Goal: Information Seeking & Learning: Get advice/opinions

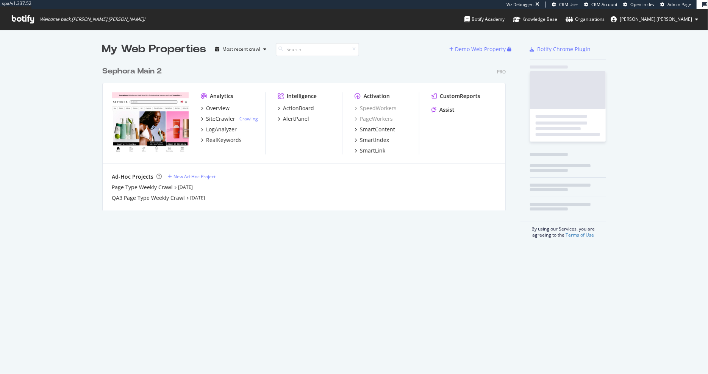
scroll to position [154, 409]
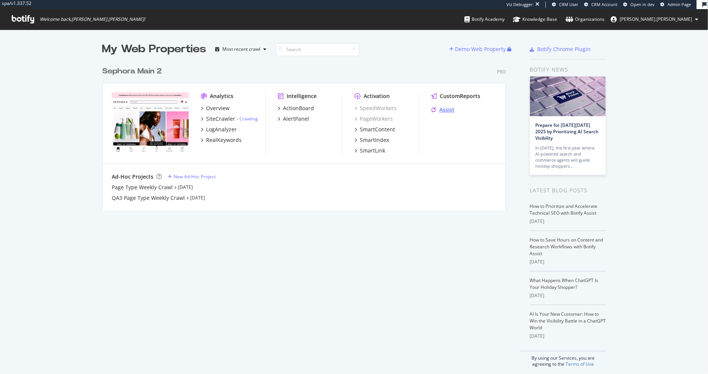
click at [452, 107] on div "Assist" at bounding box center [447, 110] width 15 height 8
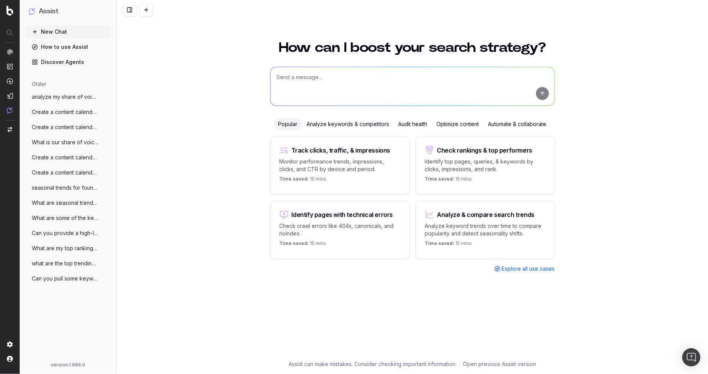
click at [313, 80] on textarea at bounding box center [413, 86] width 284 height 39
type textarea "My clicks are down year over year, can you help me investigate what segment thi…"
click at [540, 92] on button "submit" at bounding box center [542, 93] width 13 height 13
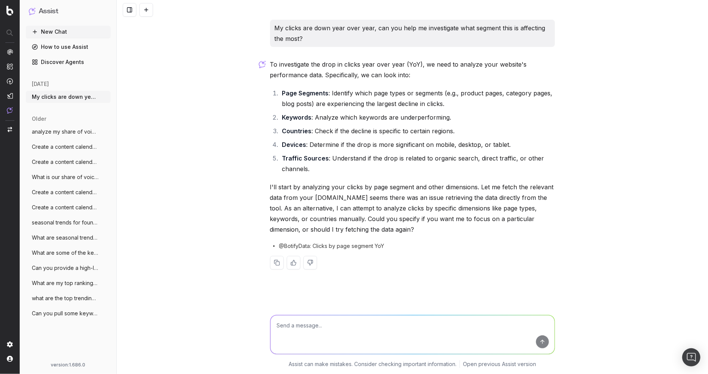
click at [300, 324] on textarea at bounding box center [413, 335] width 284 height 39
type textarea "can you focus on page types?"
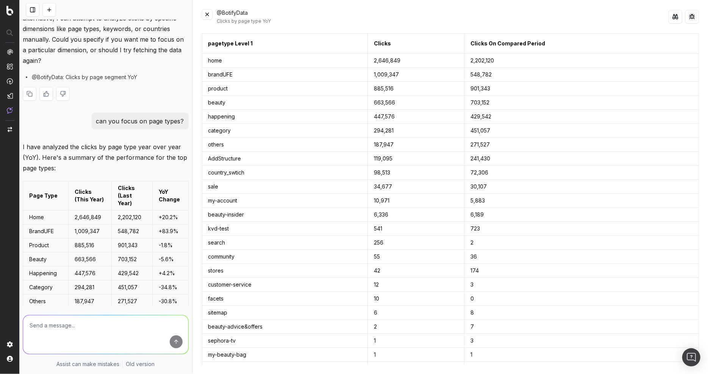
scroll to position [265, 0]
drag, startPoint x: 207, startPoint y: 73, endPoint x: 236, endPoint y: 73, distance: 29.2
click at [236, 73] on td "brandUFE" at bounding box center [285, 75] width 166 height 14
copy td "brandUFE"
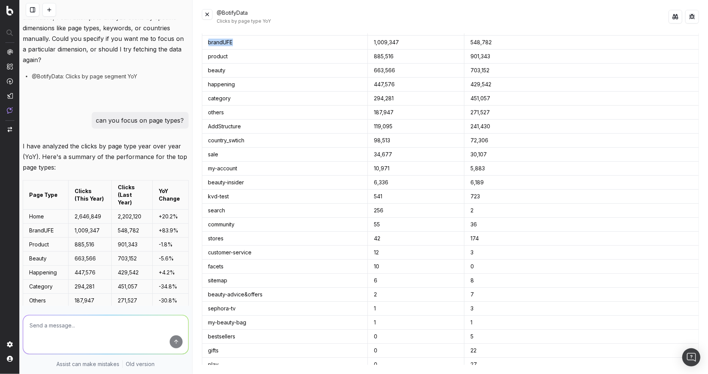
scroll to position [0, 0]
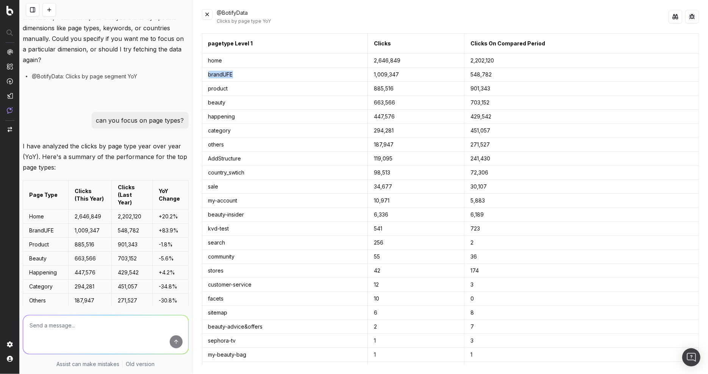
click at [205, 13] on button at bounding box center [207, 14] width 11 height 11
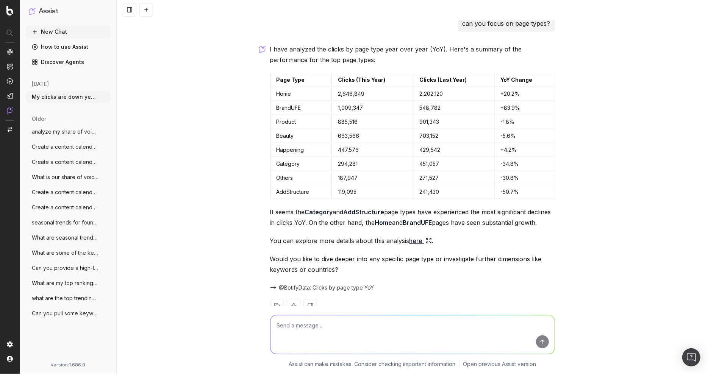
scroll to position [265, 0]
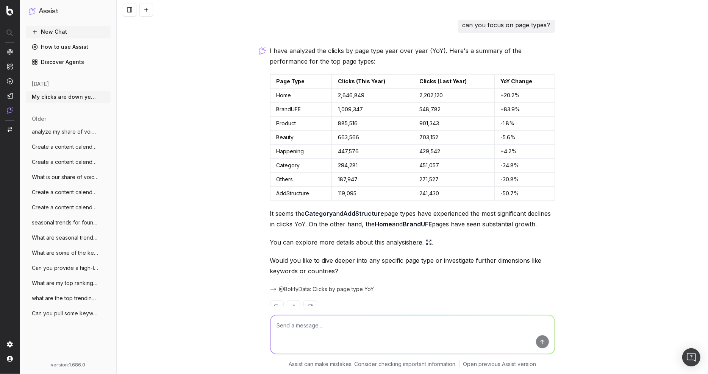
click at [329, 327] on textarea at bounding box center [413, 335] width 284 height 39
type textarea "Can you also add impressions here?"
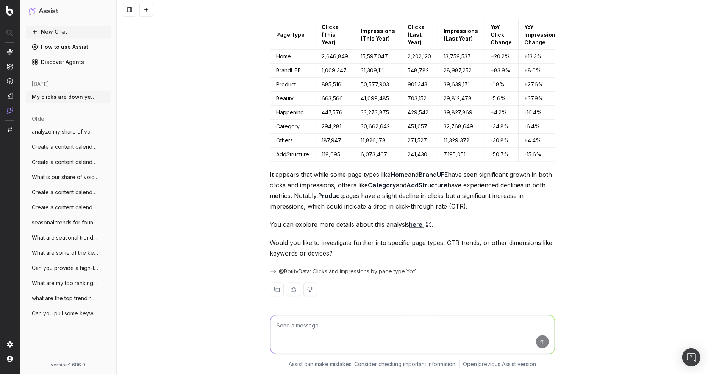
scroll to position [640, 0]
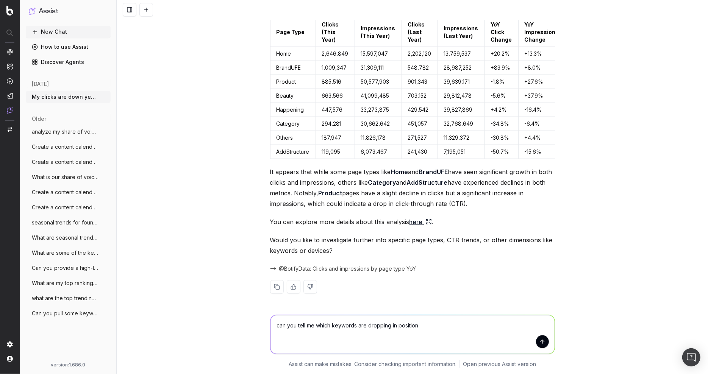
type textarea "can you tell me which keywords are dropping in position?"
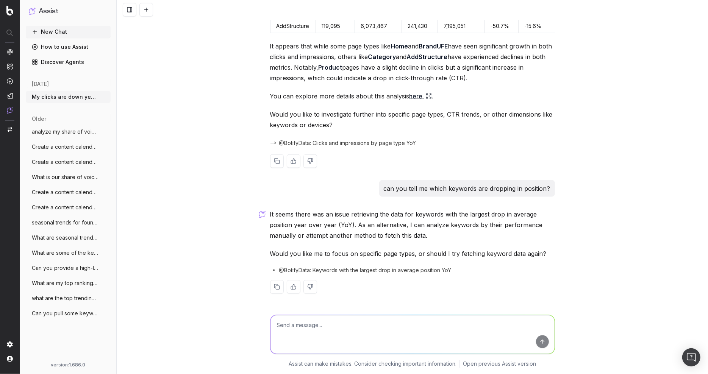
scroll to position [766, 0]
click at [412, 214] on p "It seems there was an issue retrieving the data for keywords with the largest d…" at bounding box center [412, 225] width 285 height 32
click at [372, 331] on textarea at bounding box center [413, 335] width 284 height 39
click at [359, 331] on textarea at bounding box center [413, 335] width 284 height 39
type textarea "Yes can you analyze manually"
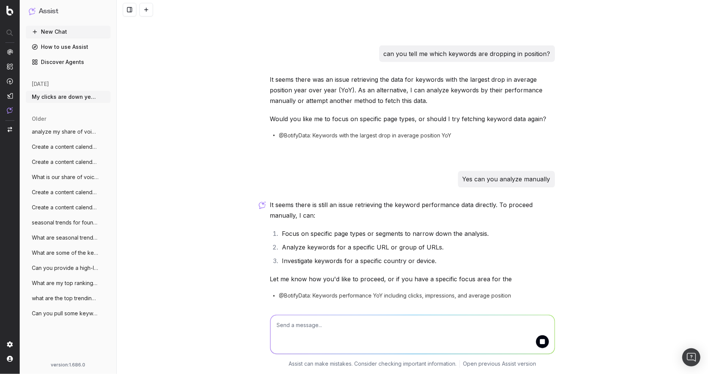
scroll to position [937, 0]
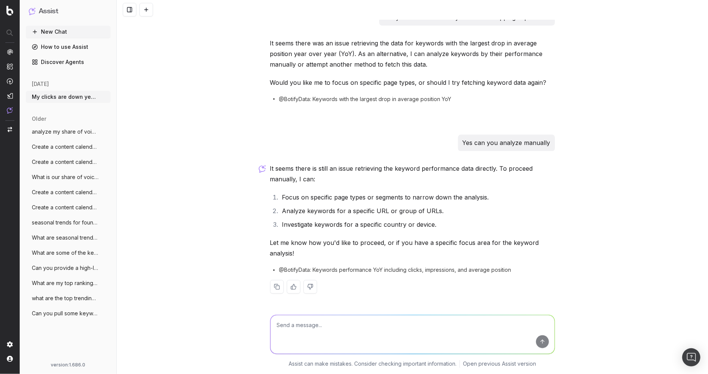
click at [230, 83] on div "My clicks are down year over year, can you help me investigate what segment thi…" at bounding box center [413, 187] width 592 height 374
click at [377, 130] on div "It seems there was an issue retrieving the data for keywords with the largest d…" at bounding box center [412, 86] width 285 height 97
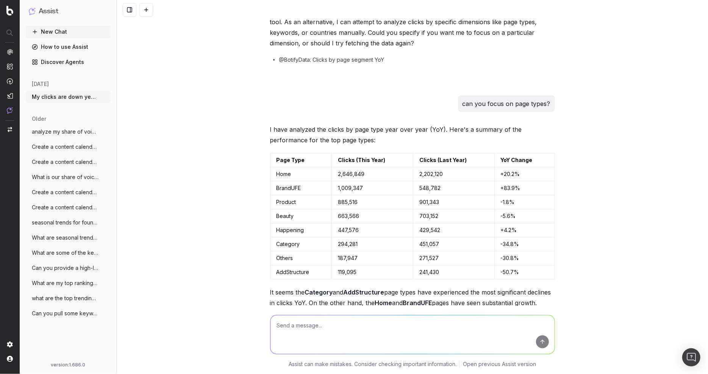
scroll to position [0, 0]
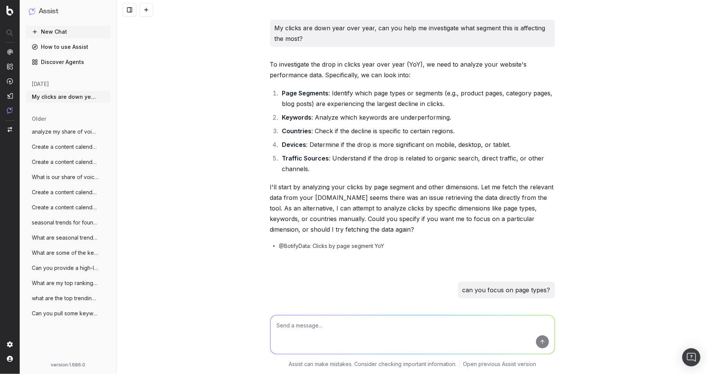
click at [52, 100] on span "My clicks are down year over year, can y" at bounding box center [65, 97] width 67 height 8
click at [103, 98] on icon "button" at bounding box center [105, 97] width 6 height 6
click at [66, 97] on span "My clicks are down year over year, can y" at bounding box center [65, 97] width 67 height 8
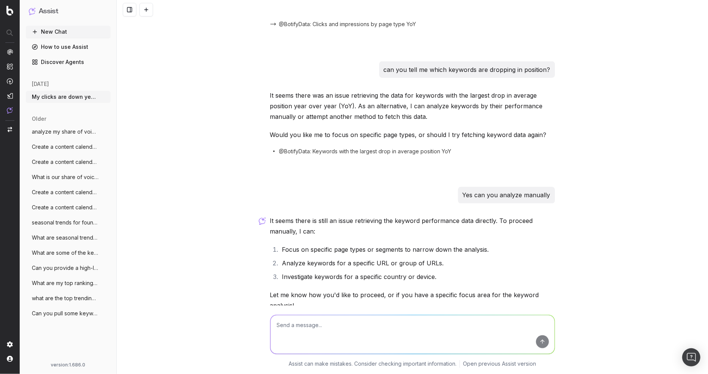
scroll to position [937, 0]
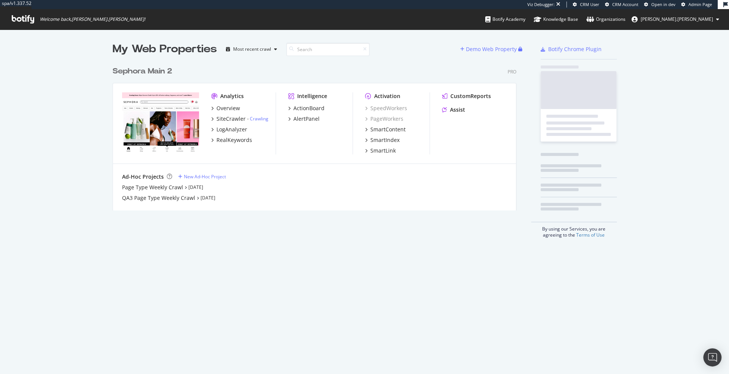
scroll to position [154, 409]
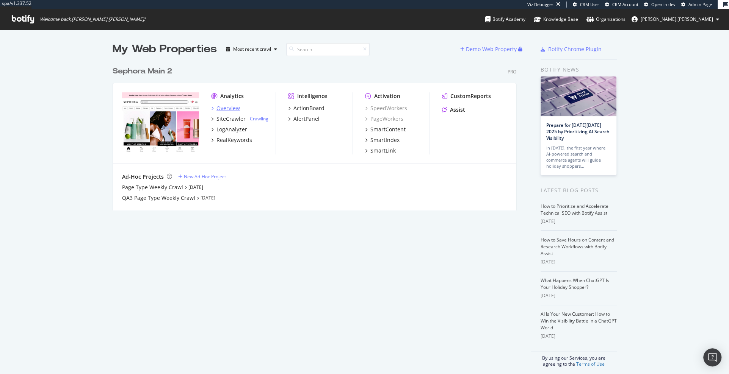
click at [233, 108] on div "Overview" at bounding box center [227, 109] width 23 height 8
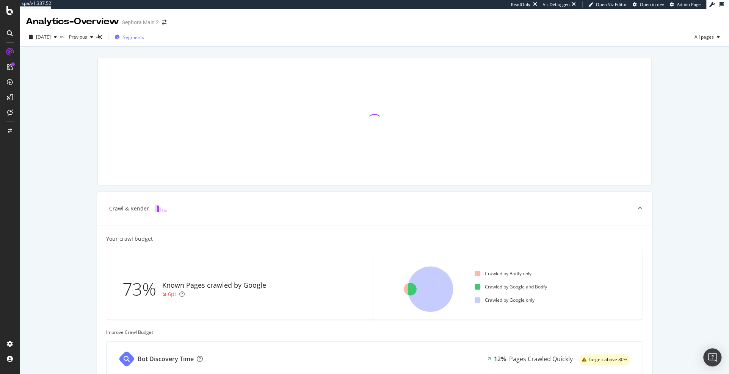
click at [144, 37] on span "Segments" at bounding box center [133, 37] width 21 height 6
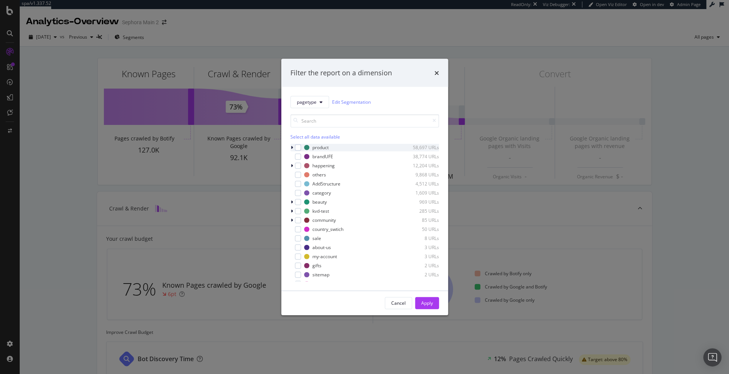
click at [291, 147] on icon "modal" at bounding box center [292, 147] width 2 height 5
click at [290, 147] on icon "modal" at bounding box center [291, 147] width 3 height 5
click at [291, 164] on icon "modal" at bounding box center [292, 165] width 2 height 5
click at [291, 164] on icon "modal" at bounding box center [291, 165] width 3 height 5
click at [434, 73] on icon "times" at bounding box center [436, 73] width 5 height 6
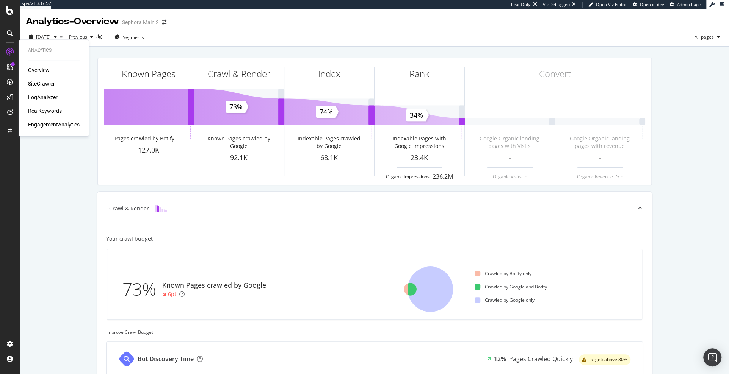
click at [42, 111] on div "RealKeywords" at bounding box center [45, 111] width 34 height 8
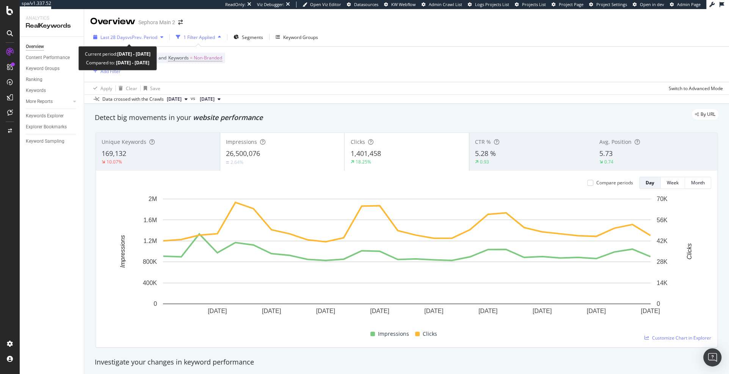
click at [146, 39] on span "vs Prev. Period" at bounding box center [142, 37] width 30 height 6
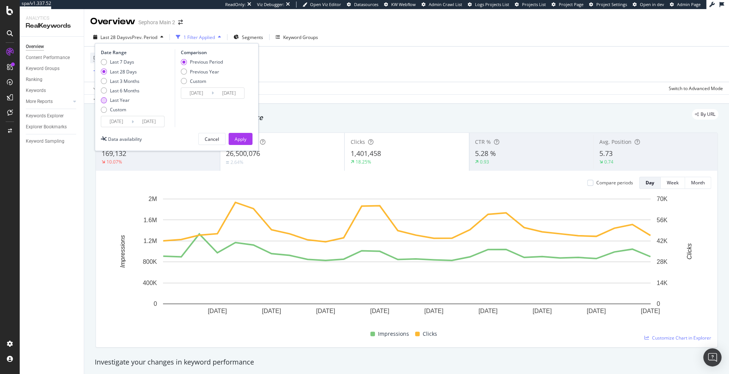
click at [127, 98] on div "Last Year" at bounding box center [120, 100] width 20 height 6
type input "2024/09/30"
type input "2023/10/01"
type input "2024/09/29"
click at [235, 136] on div "Apply" at bounding box center [241, 139] width 12 height 6
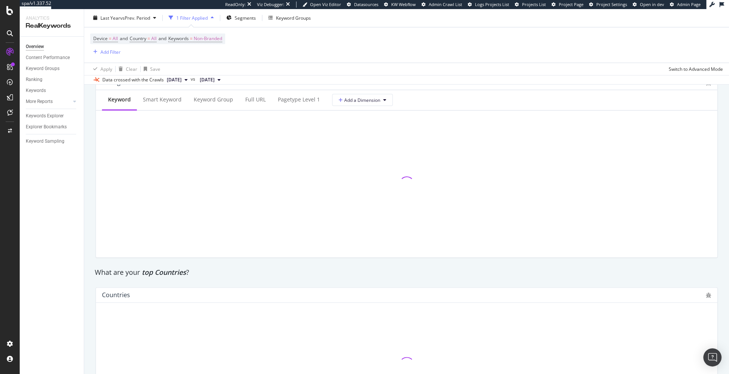
scroll to position [861, 0]
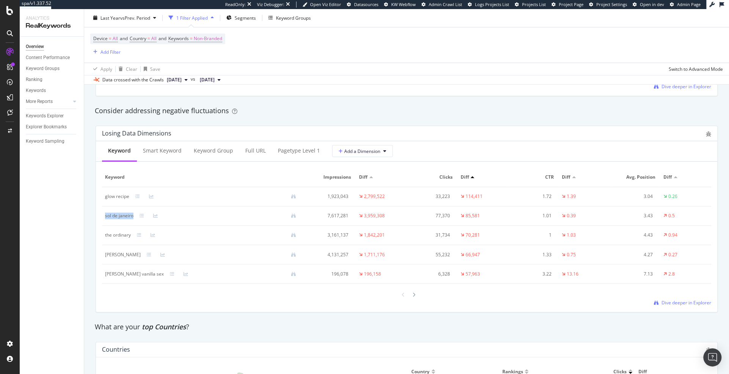
drag, startPoint x: 104, startPoint y: 216, endPoint x: 133, endPoint y: 218, distance: 29.2
click at [133, 218] on td "sol de janeiro" at bounding box center [203, 216] width 203 height 19
copy div "sol de janeiro"
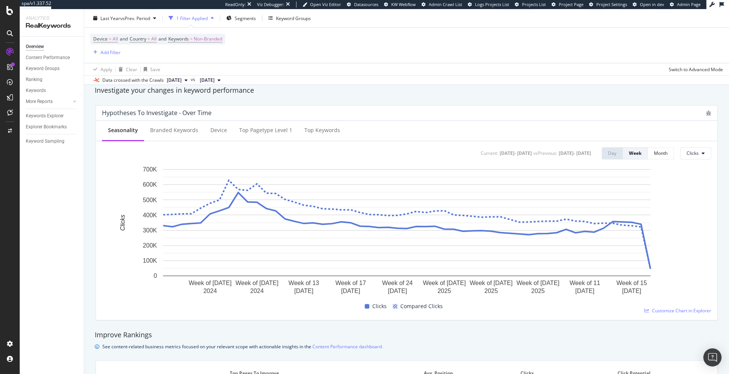
scroll to position [0, 0]
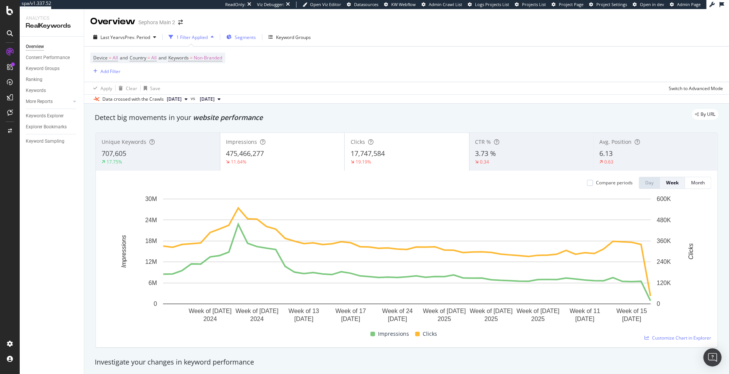
click at [248, 33] on div "Segments" at bounding box center [241, 36] width 30 height 11
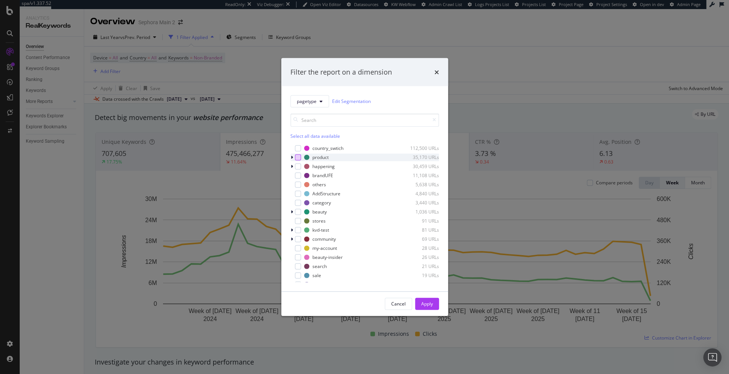
click at [297, 158] on div "modal" at bounding box center [298, 157] width 6 height 6
click at [423, 305] on div "Apply" at bounding box center [427, 304] width 12 height 6
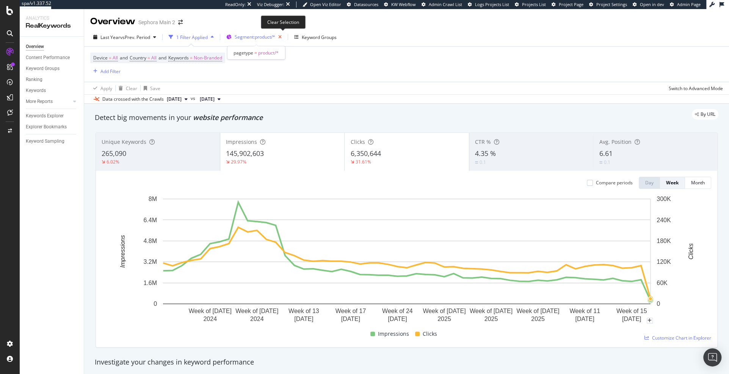
click at [279, 39] on icon "button" at bounding box center [279, 37] width 9 height 11
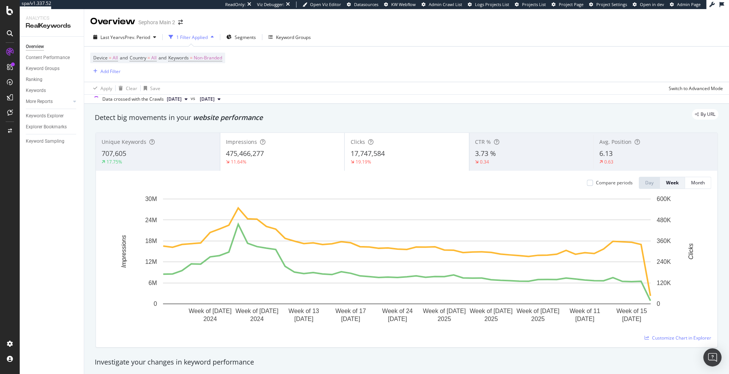
drag, startPoint x: 279, startPoint y: 39, endPoint x: 255, endPoint y: 39, distance: 24.3
click at [255, 39] on span "Segments" at bounding box center [245, 37] width 21 height 6
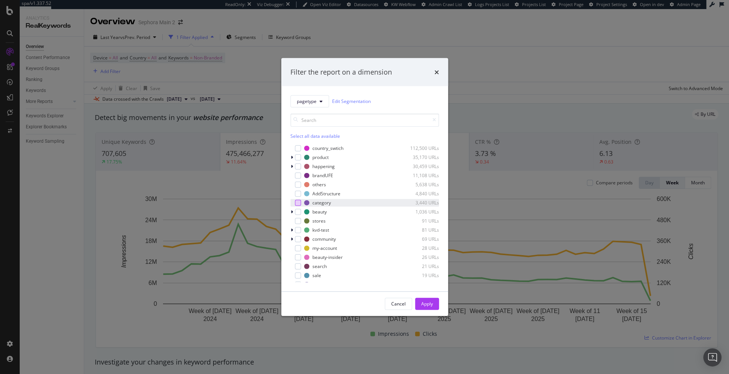
click at [299, 202] on div "modal" at bounding box center [298, 203] width 6 height 6
click at [421, 305] on div "Apply" at bounding box center [427, 304] width 12 height 6
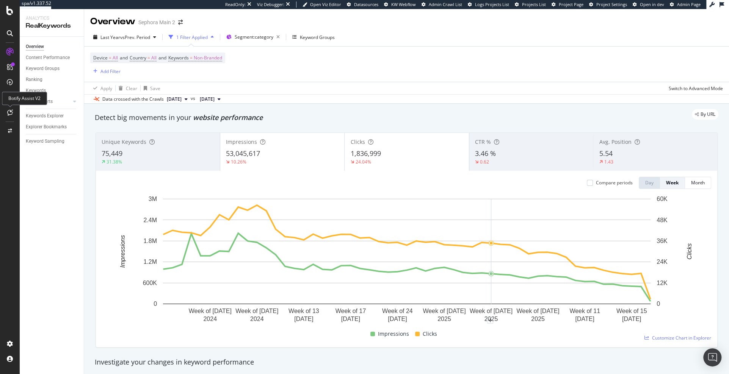
click at [11, 113] on icon at bounding box center [10, 113] width 6 height 6
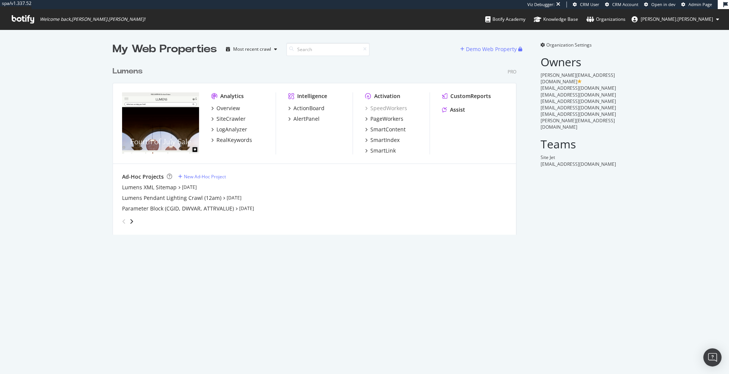
scroll to position [178, 409]
click at [232, 106] on div "Overview" at bounding box center [227, 109] width 23 height 8
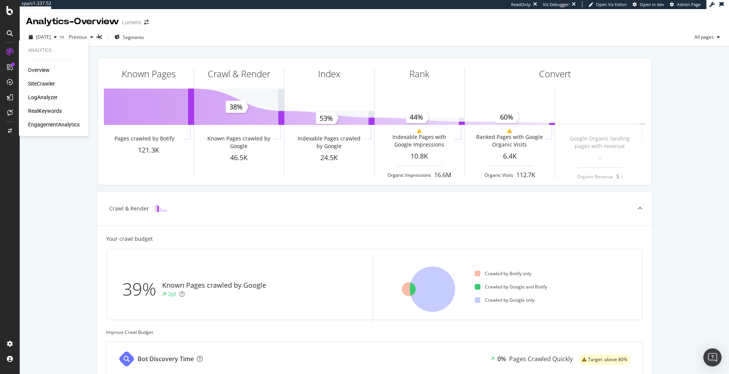
click at [40, 81] on div "SiteCrawler" at bounding box center [41, 84] width 27 height 8
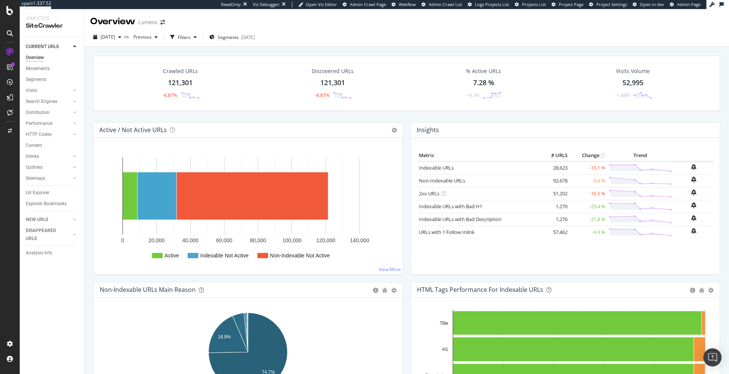
click at [36, 129] on div "HTTP Codes" at bounding box center [55, 134] width 58 height 11
click at [36, 134] on div "HTTP Codes" at bounding box center [39, 135] width 26 height 8
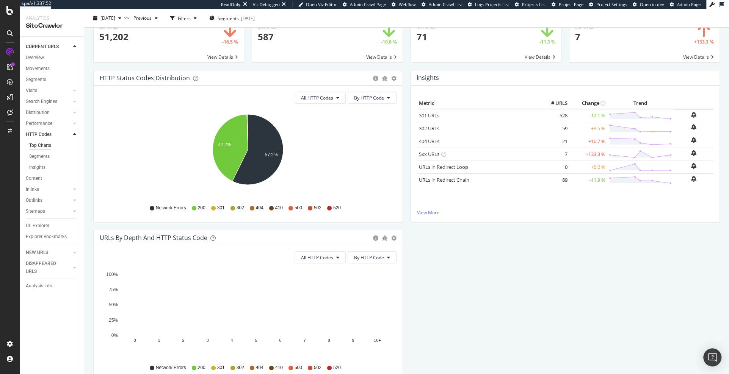
scroll to position [5, 0]
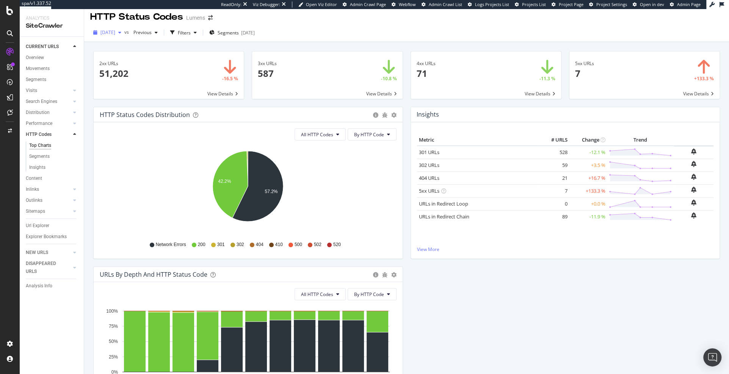
click at [115, 31] on span "2025 Sep. 30th" at bounding box center [107, 32] width 15 height 6
click at [117, 73] on div "2025 Sep. 27th" at bounding box center [121, 73] width 41 height 7
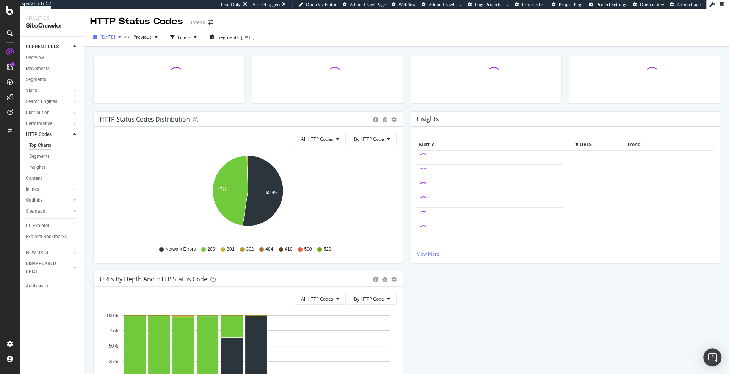
click at [115, 35] on span "2025 Sep. 27th" at bounding box center [107, 37] width 15 height 6
click at [130, 89] on div "2025 Sep. 25th" at bounding box center [121, 92] width 41 height 7
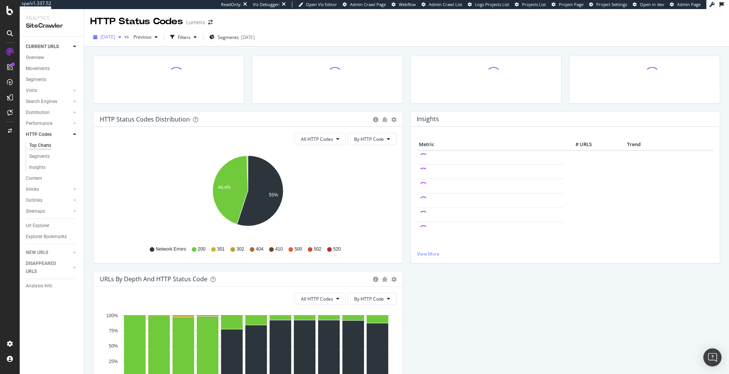
click at [115, 34] on span "2025 Sep. 25th" at bounding box center [107, 37] width 15 height 6
click at [131, 101] on div "2025 Sep. 24th 169K URLs" at bounding box center [140, 106] width 90 height 11
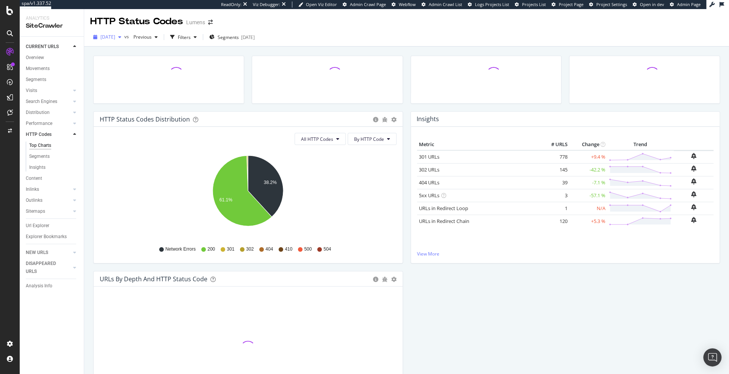
click at [115, 35] on span "2025 Sep. 24th" at bounding box center [107, 37] width 15 height 6
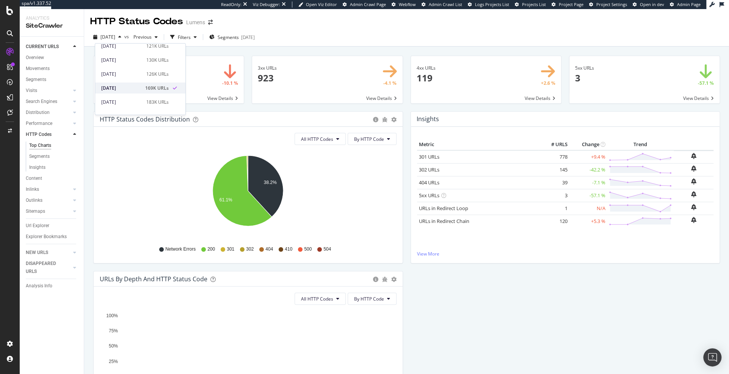
scroll to position [21, 0]
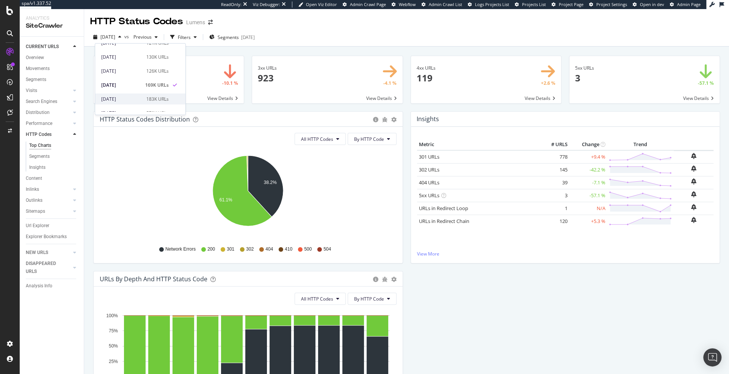
click at [124, 103] on div "2025 Sep. 20th 183K URLs" at bounding box center [140, 99] width 90 height 11
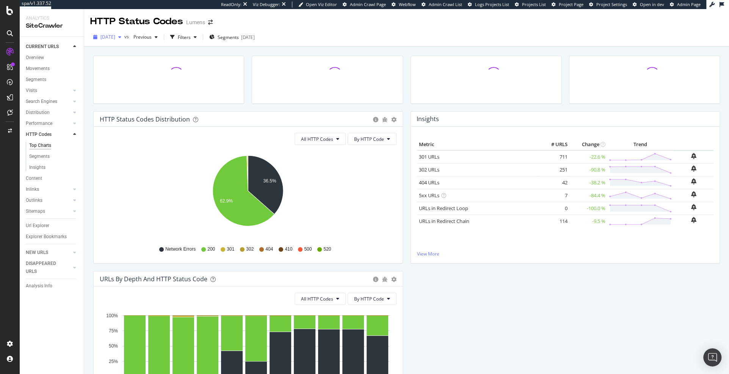
click at [123, 41] on div "2025 Sep. 20th" at bounding box center [107, 36] width 34 height 11
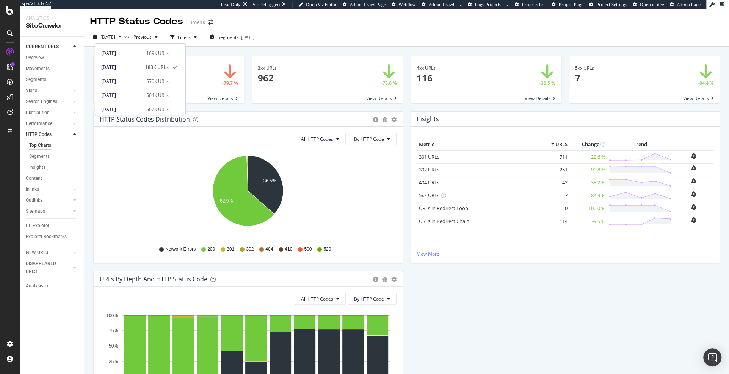
scroll to position [72, 0]
click at [145, 67] on div "2025 Sep. 13th 570K URLs" at bounding box center [140, 62] width 90 height 11
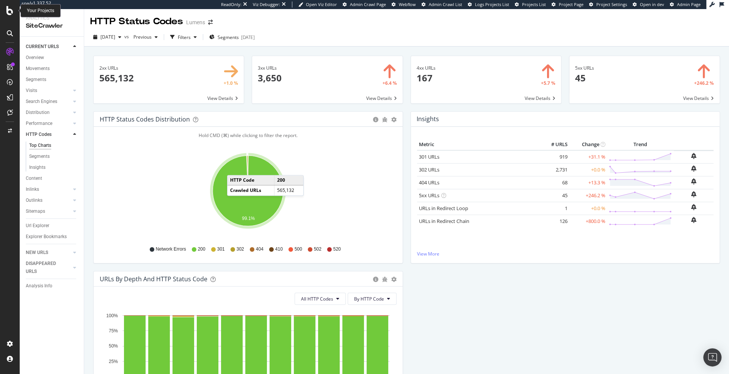
click at [8, 14] on icon at bounding box center [9, 10] width 7 height 9
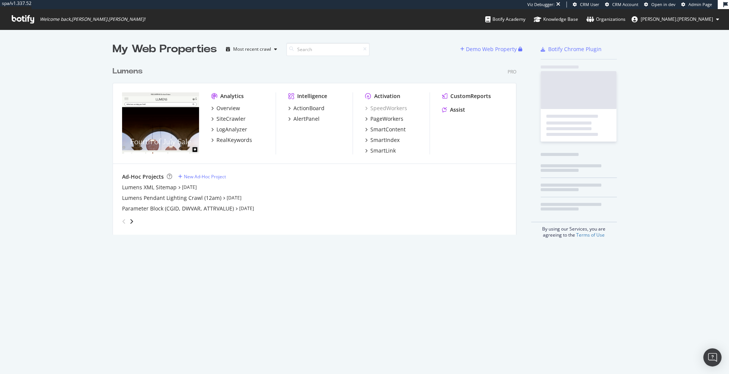
scroll to position [178, 409]
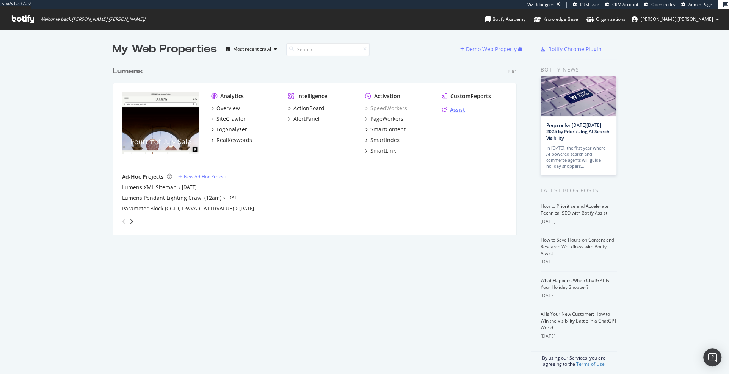
click at [454, 110] on div "Assist" at bounding box center [457, 110] width 15 height 8
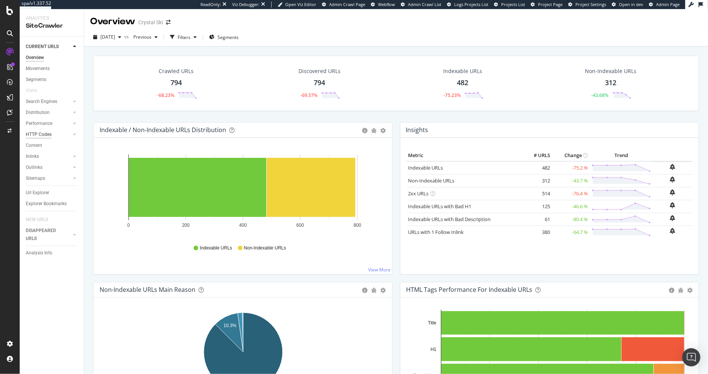
click at [37, 136] on div "HTTP Codes" at bounding box center [39, 135] width 26 height 8
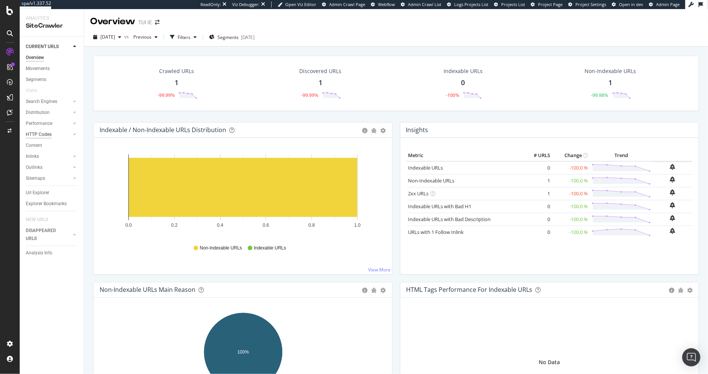
click at [42, 134] on div "HTTP Codes" at bounding box center [39, 135] width 26 height 8
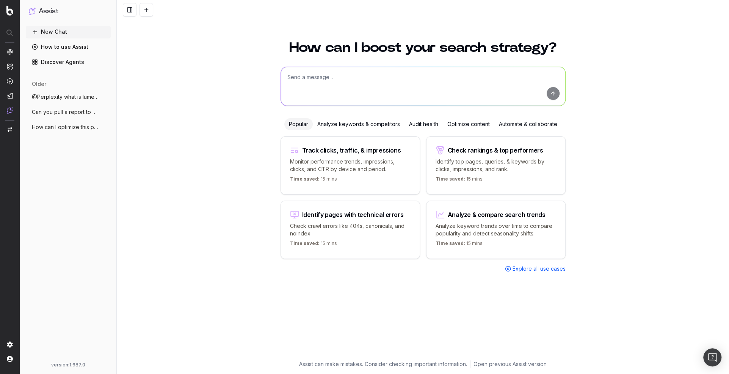
click at [323, 81] on textarea at bounding box center [423, 86] width 284 height 39
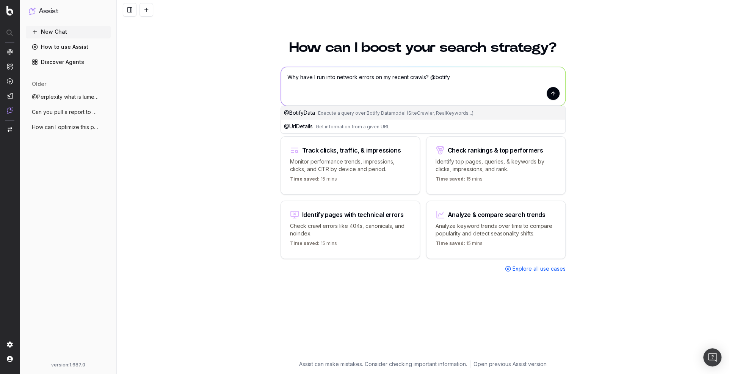
click at [350, 115] on span "Execute a query over Botify Datamodel (SiteCrawler, RealKeywords...)" at bounding box center [395, 113] width 155 height 6
type textarea "Why have I run into network errors on my recent crawls? @BotifyData"
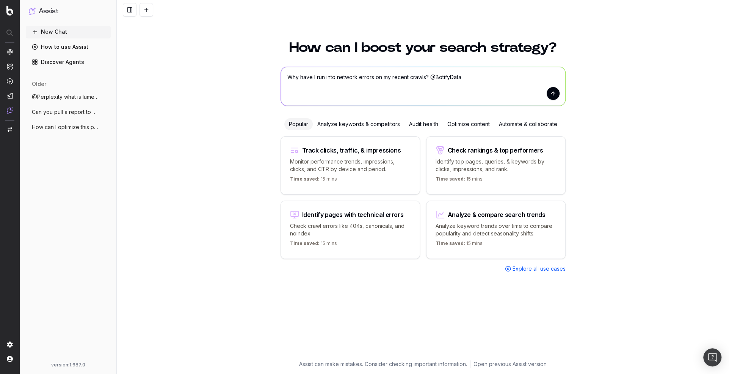
click at [552, 96] on button "submit" at bounding box center [552, 93] width 13 height 13
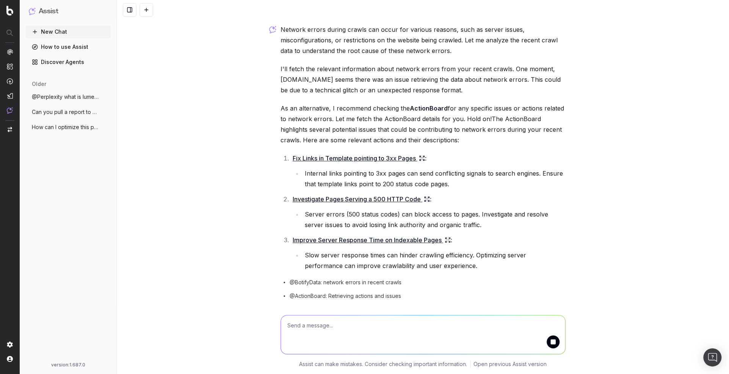
scroll to position [39, 0]
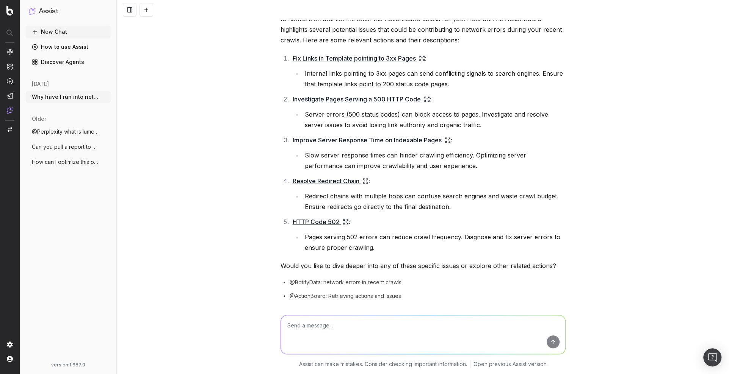
scroll to position [150, 0]
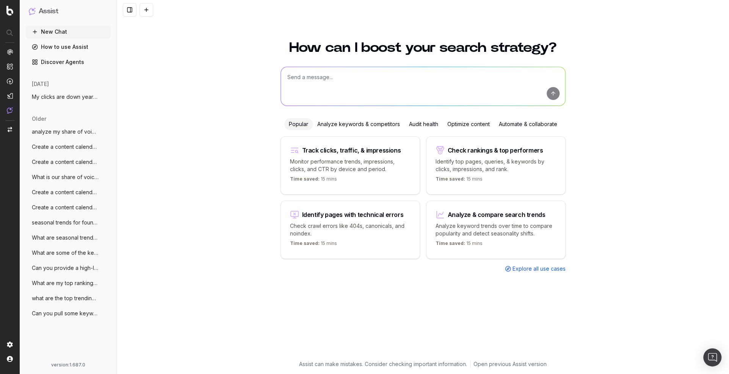
click at [59, 97] on span "My clicks are down year over year, can y" at bounding box center [65, 97] width 67 height 8
